Goal: Find specific page/section

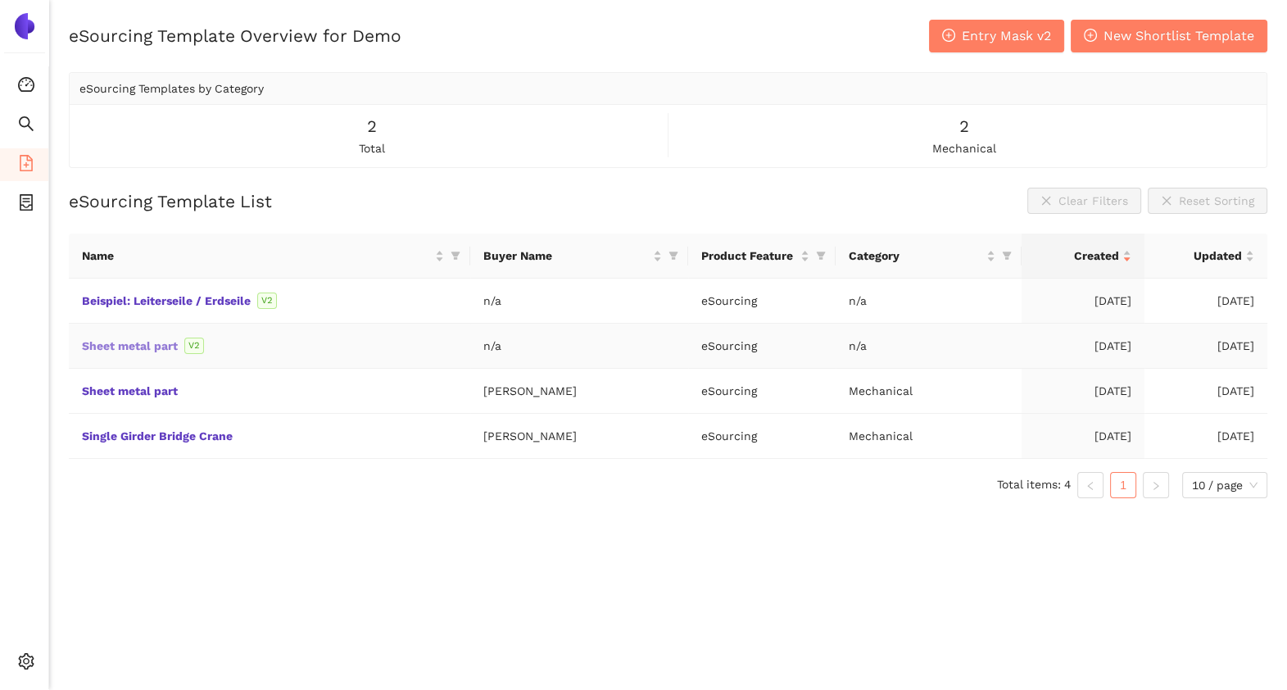
click at [0, 0] on link "Sheet metal part" at bounding box center [0, 0] width 0 height 0
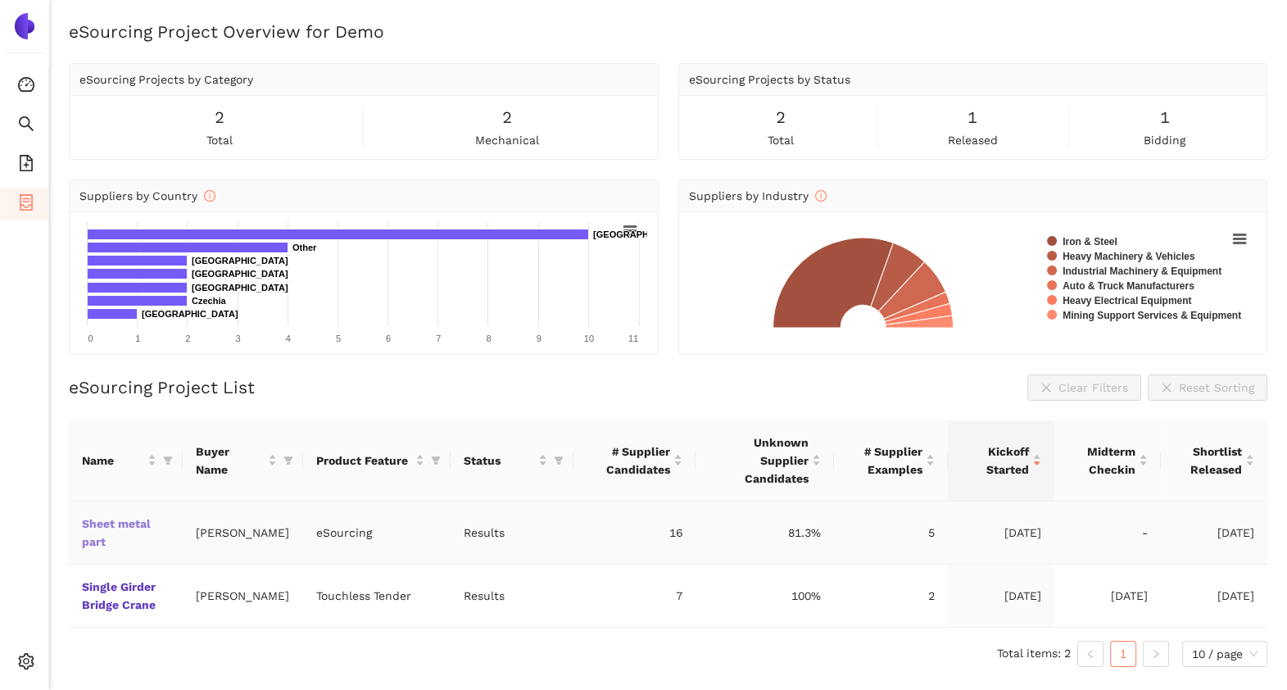
click at [0, 0] on link "Sheet metal part" at bounding box center [0, 0] width 0 height 0
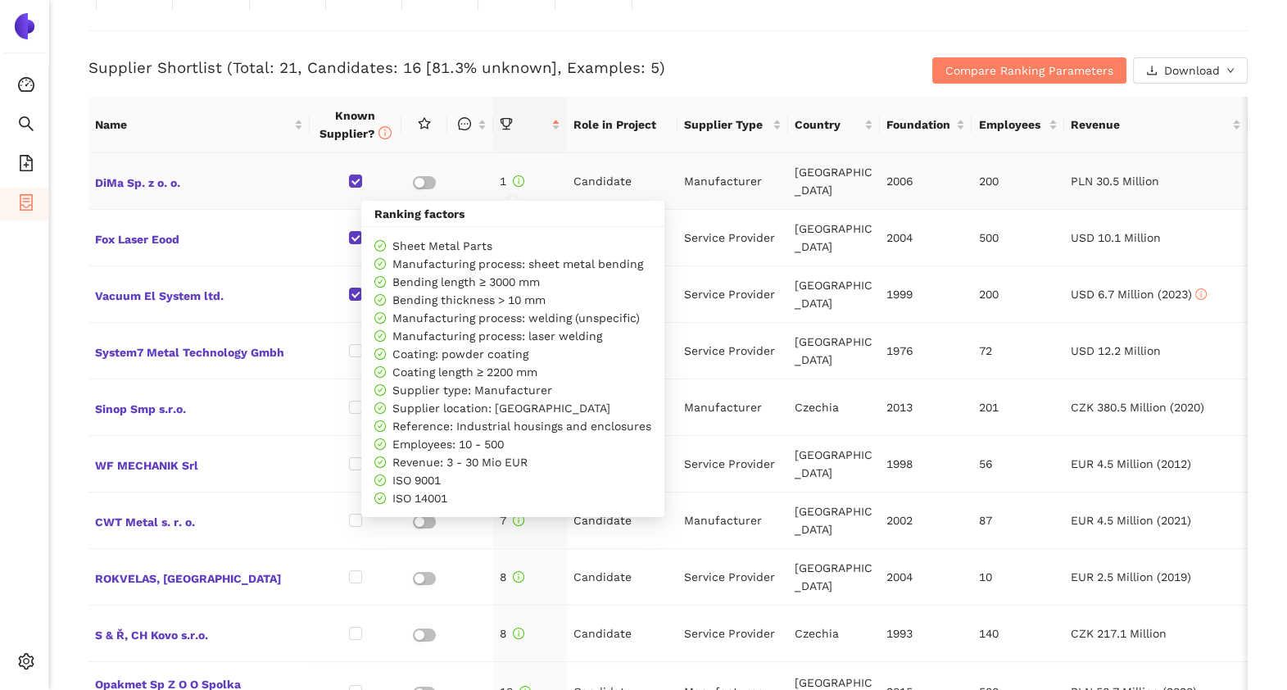
click at [519, 176] on icon "info-circle" at bounding box center [519, 181] width 10 height 10
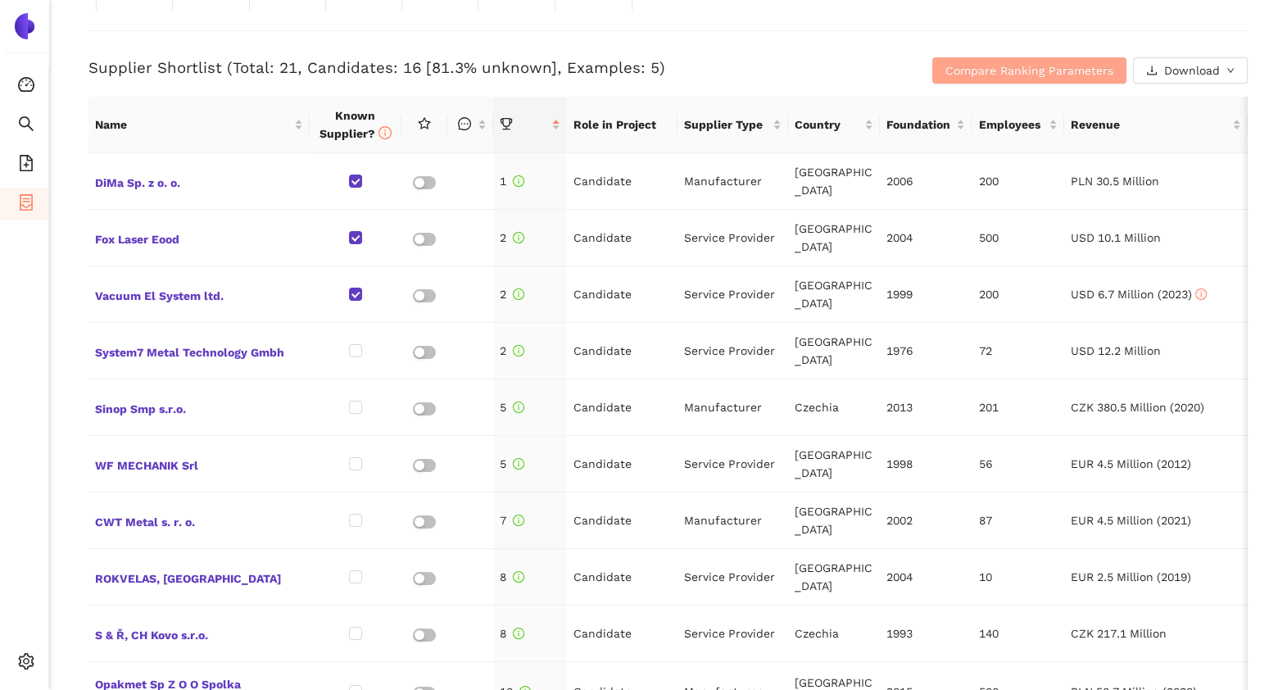
click at [1011, 74] on span "Compare Ranking Parameters" at bounding box center [1029, 70] width 168 height 18
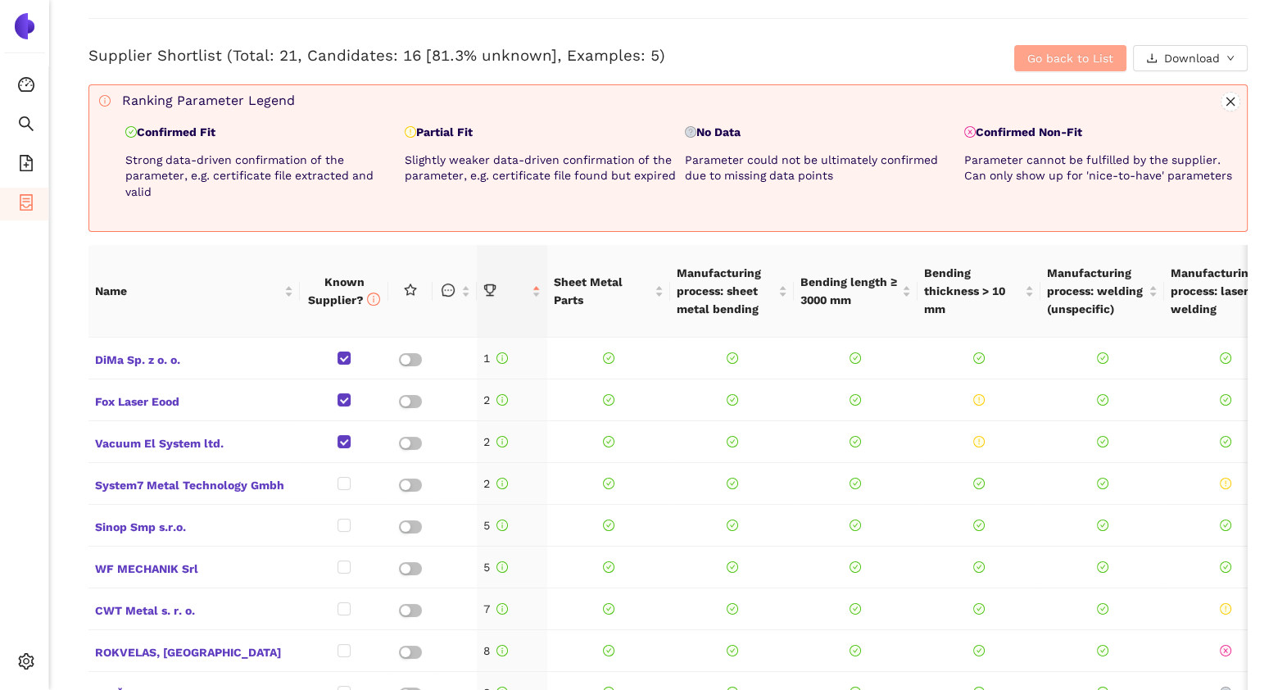
scroll to position [667, 0]
click at [1059, 62] on span "Go back to List" at bounding box center [1070, 58] width 86 height 18
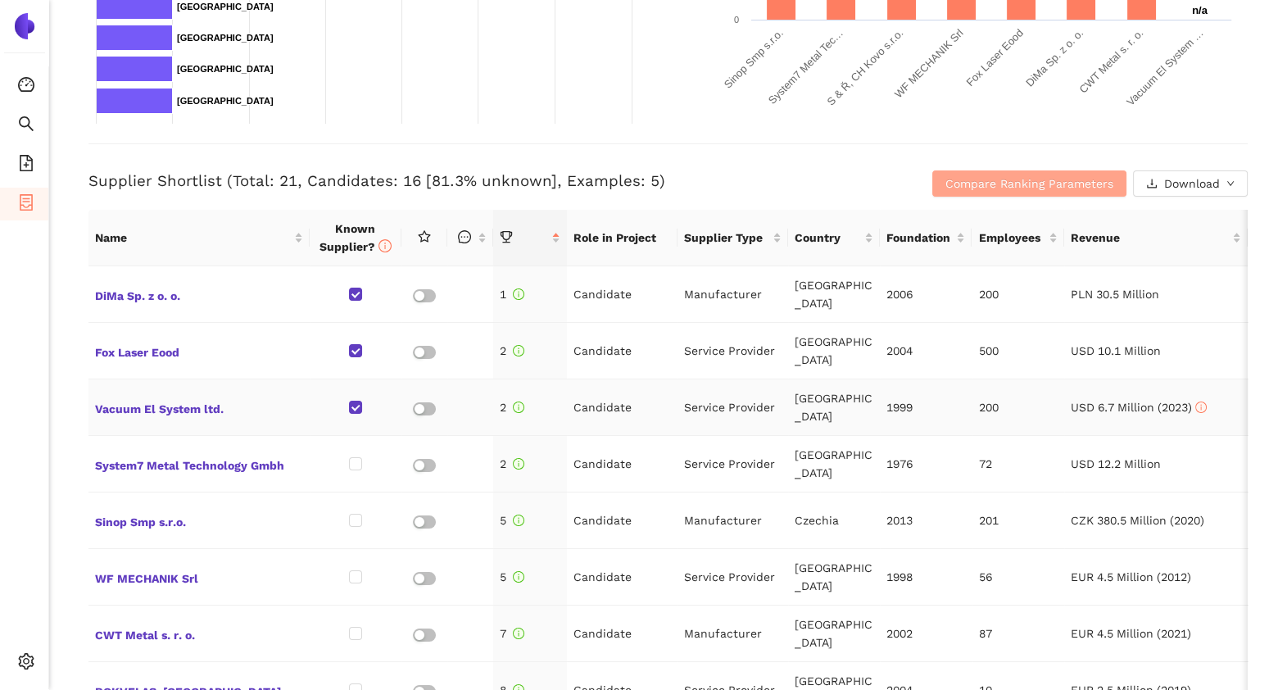
scroll to position [538, 0]
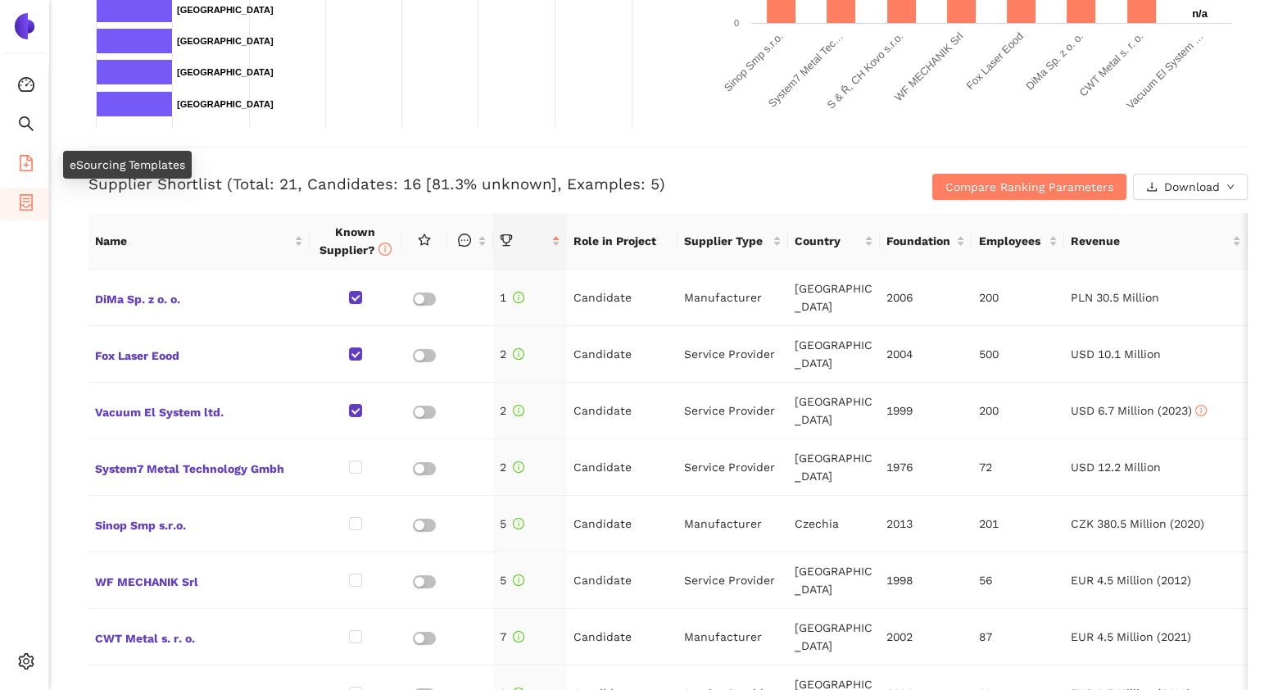
click at [29, 156] on icon "file-add" at bounding box center [26, 163] width 16 height 16
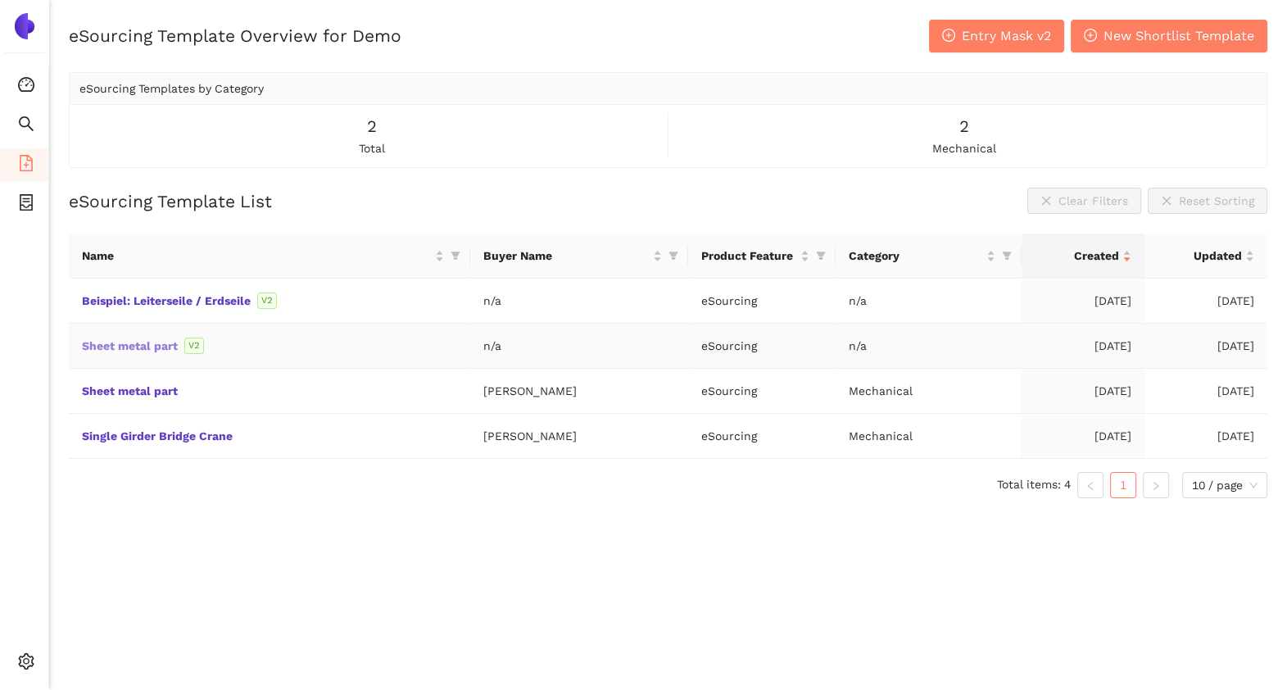
click at [0, 0] on link "Sheet metal part" at bounding box center [0, 0] width 0 height 0
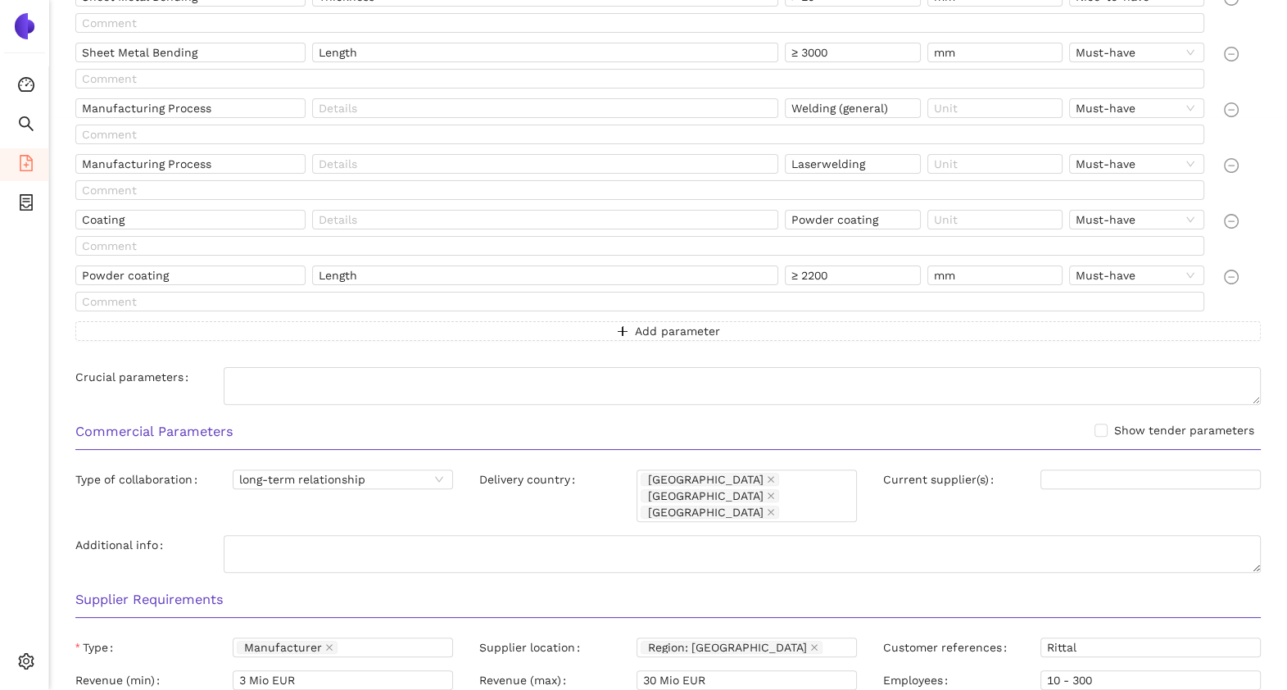
scroll to position [583, 0]
